Goal: Use online tool/utility: Utilize a website feature to perform a specific function

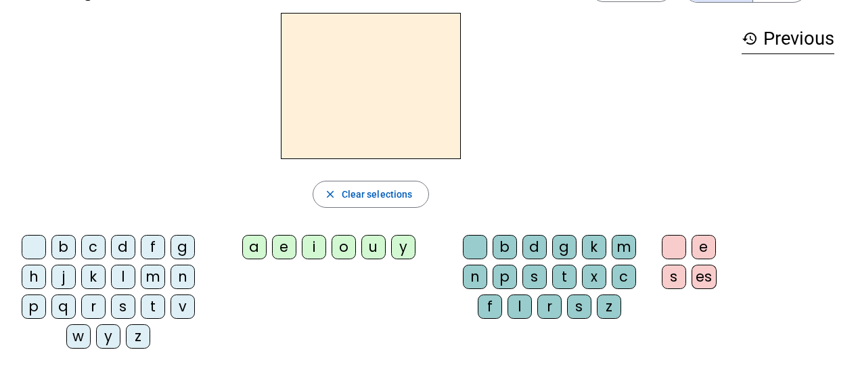
scroll to position [51, 0]
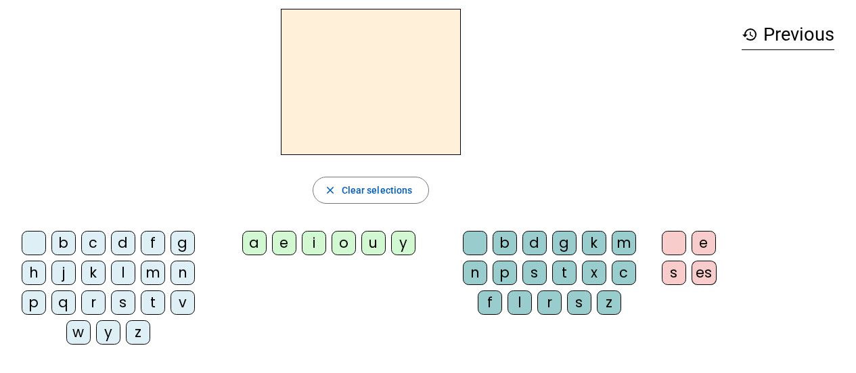
click at [125, 270] on div "l" at bounding box center [123, 273] width 24 height 24
click at [251, 239] on div "a" at bounding box center [254, 243] width 24 height 24
click at [256, 247] on div "a" at bounding box center [254, 243] width 24 height 24
click at [284, 244] on div "e" at bounding box center [284, 243] width 24 height 24
click at [377, 241] on div "u" at bounding box center [374, 243] width 24 height 24
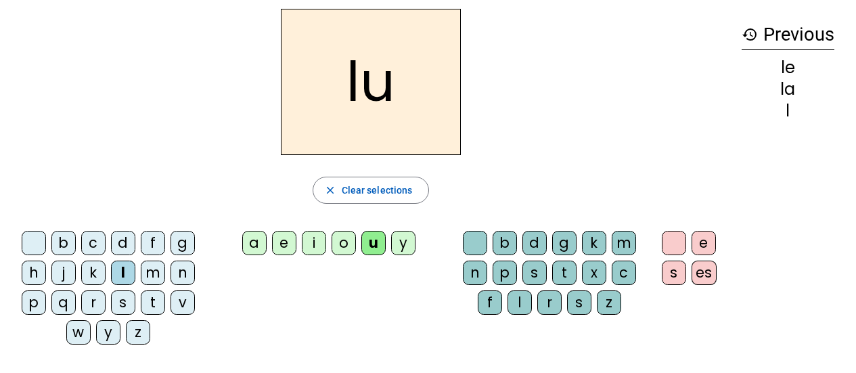
click at [126, 276] on div "l" at bounding box center [123, 273] width 24 height 24
click at [151, 306] on div "t" at bounding box center [153, 302] width 24 height 24
click at [147, 307] on div "t" at bounding box center [153, 302] width 24 height 24
click at [336, 251] on div "o" at bounding box center [344, 243] width 24 height 24
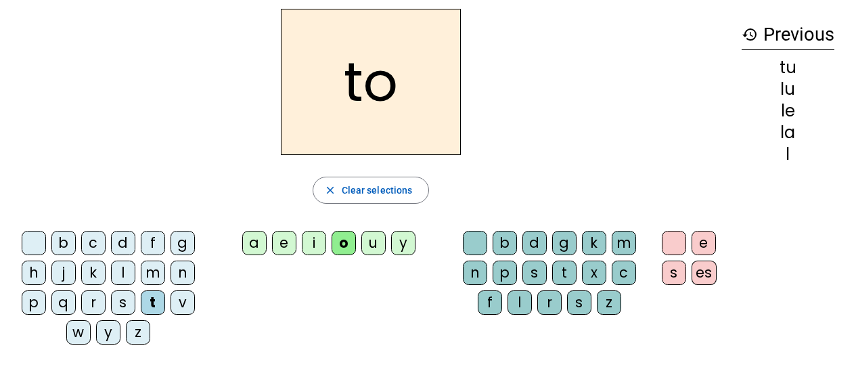
click at [313, 244] on div "i" at bounding box center [314, 243] width 24 height 24
click at [309, 246] on div "i" at bounding box center [314, 243] width 24 height 24
click at [303, 244] on div "i" at bounding box center [314, 243] width 24 height 24
click at [278, 245] on div "e" at bounding box center [284, 243] width 24 height 24
click at [255, 243] on div "a" at bounding box center [254, 243] width 24 height 24
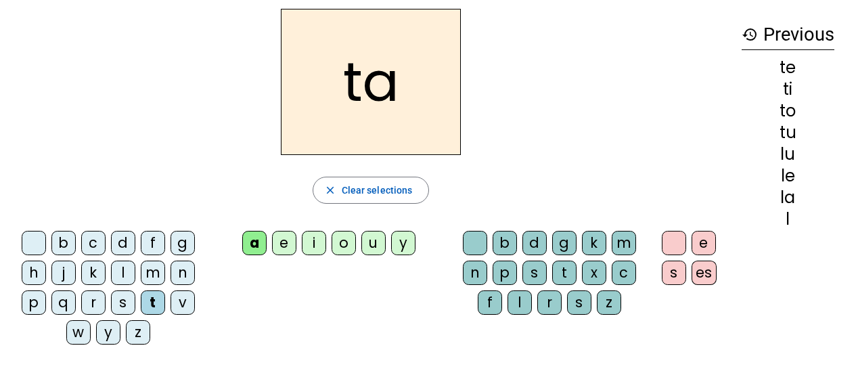
click at [657, 53] on div "ta" at bounding box center [371, 82] width 720 height 146
